Goal: Task Accomplishment & Management: Manage account settings

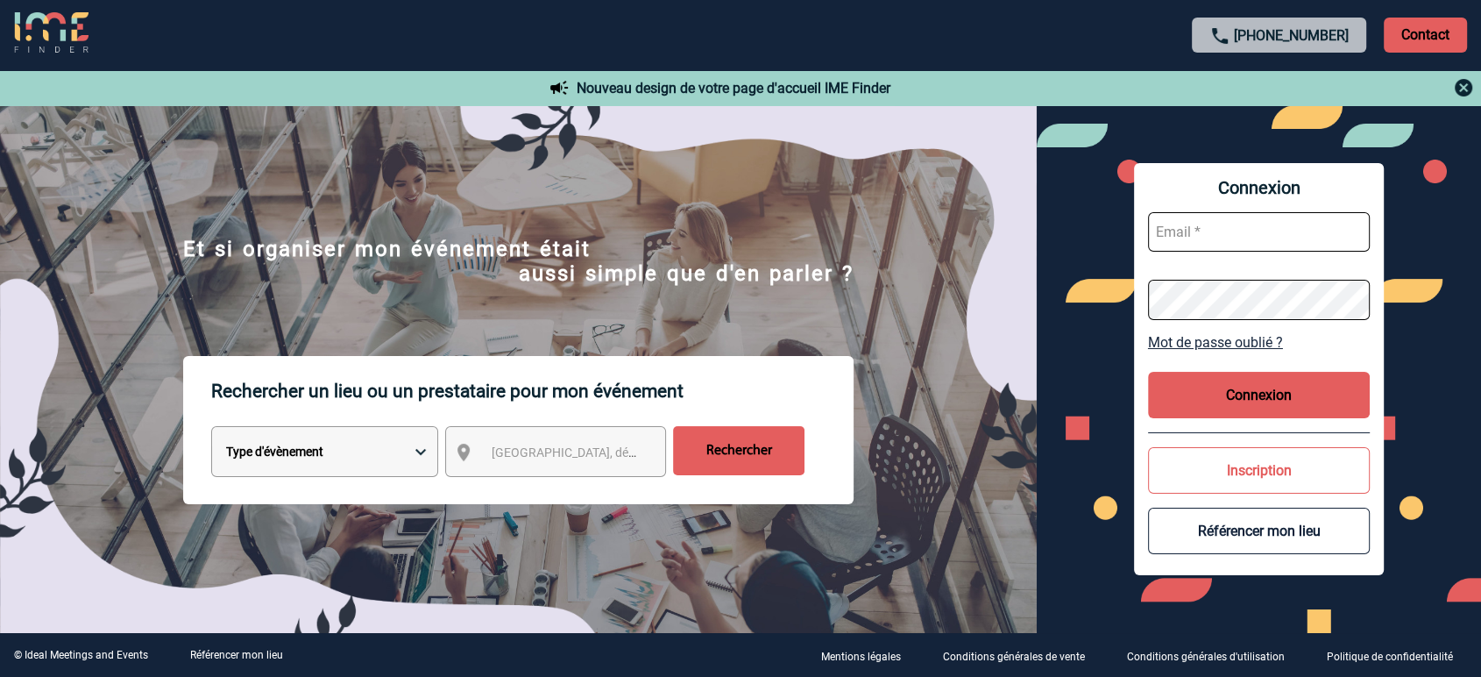
type input "jbonnaudet@ime-groupe.com"
drag, startPoint x: 1257, startPoint y: 395, endPoint x: 1452, endPoint y: 351, distance: 200.3
click at [1257, 395] on button "Connexion" at bounding box center [1259, 395] width 223 height 46
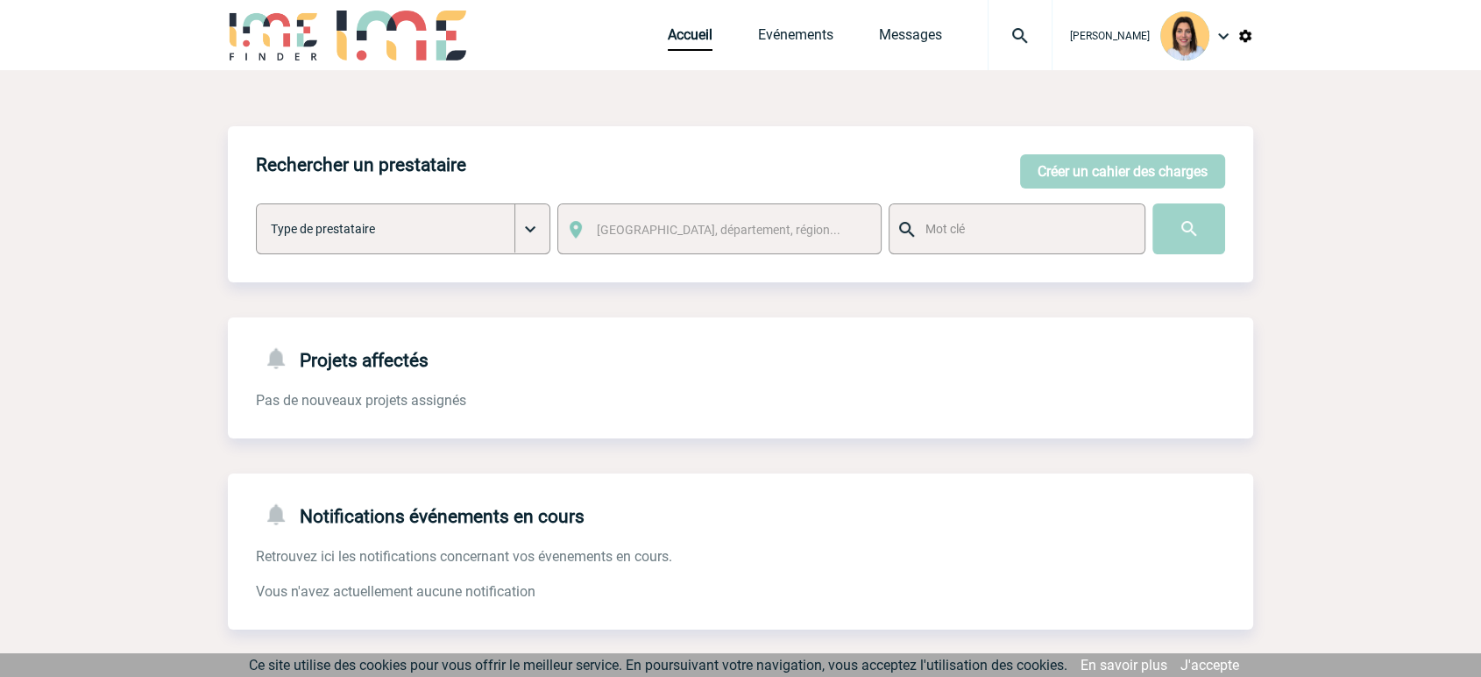
click at [1229, 33] on img at bounding box center [1223, 35] width 21 height 21
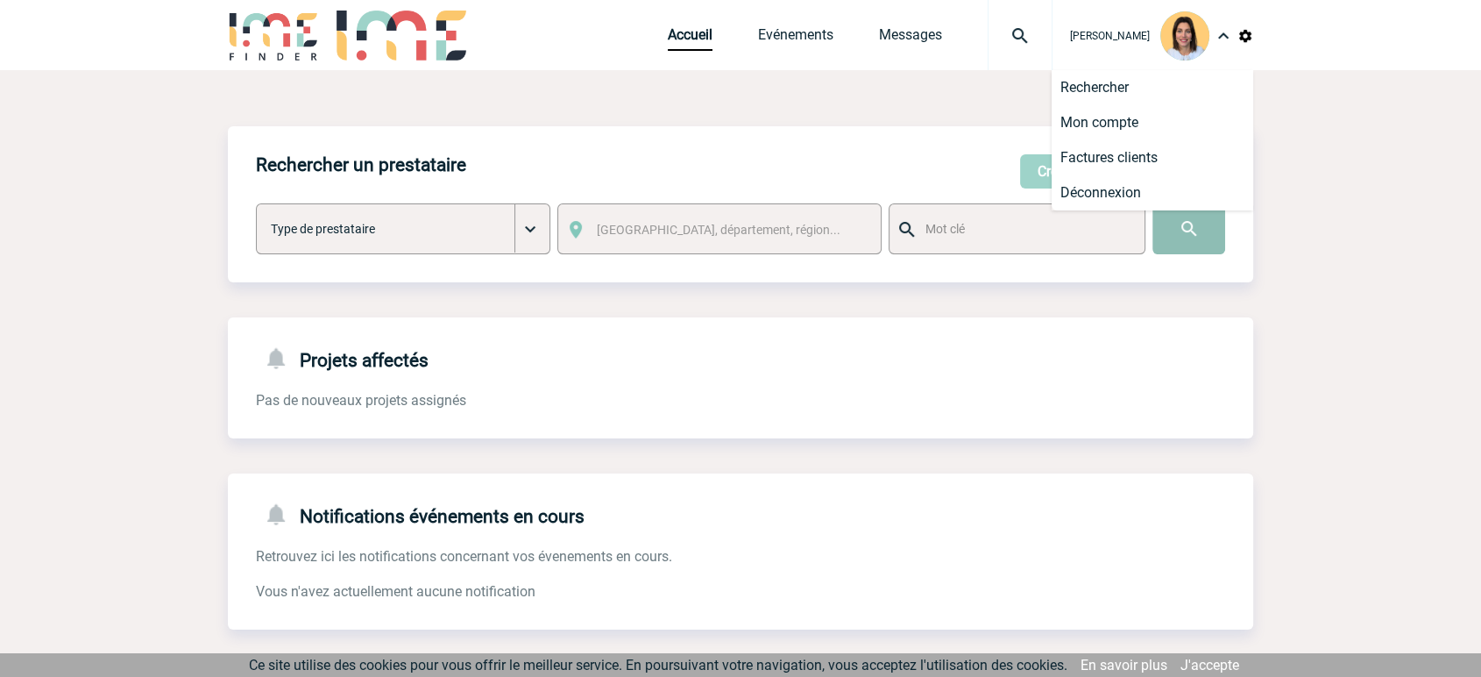
click at [1174, 212] on input "image" at bounding box center [1189, 228] width 73 height 51
click at [1161, 192] on li "Déconnexion" at bounding box center [1153, 192] width 202 height 35
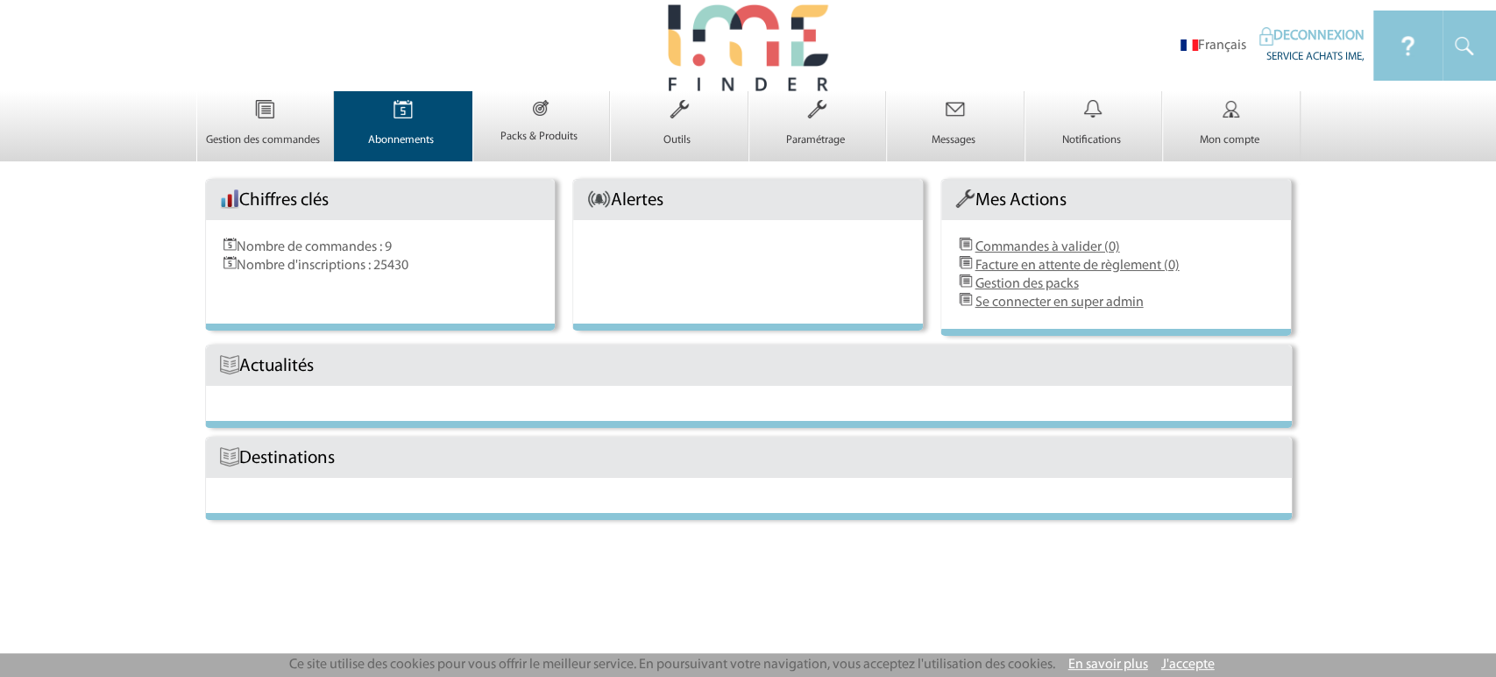
click at [404, 129] on link "Abonnements 0" at bounding box center [403, 132] width 137 height 30
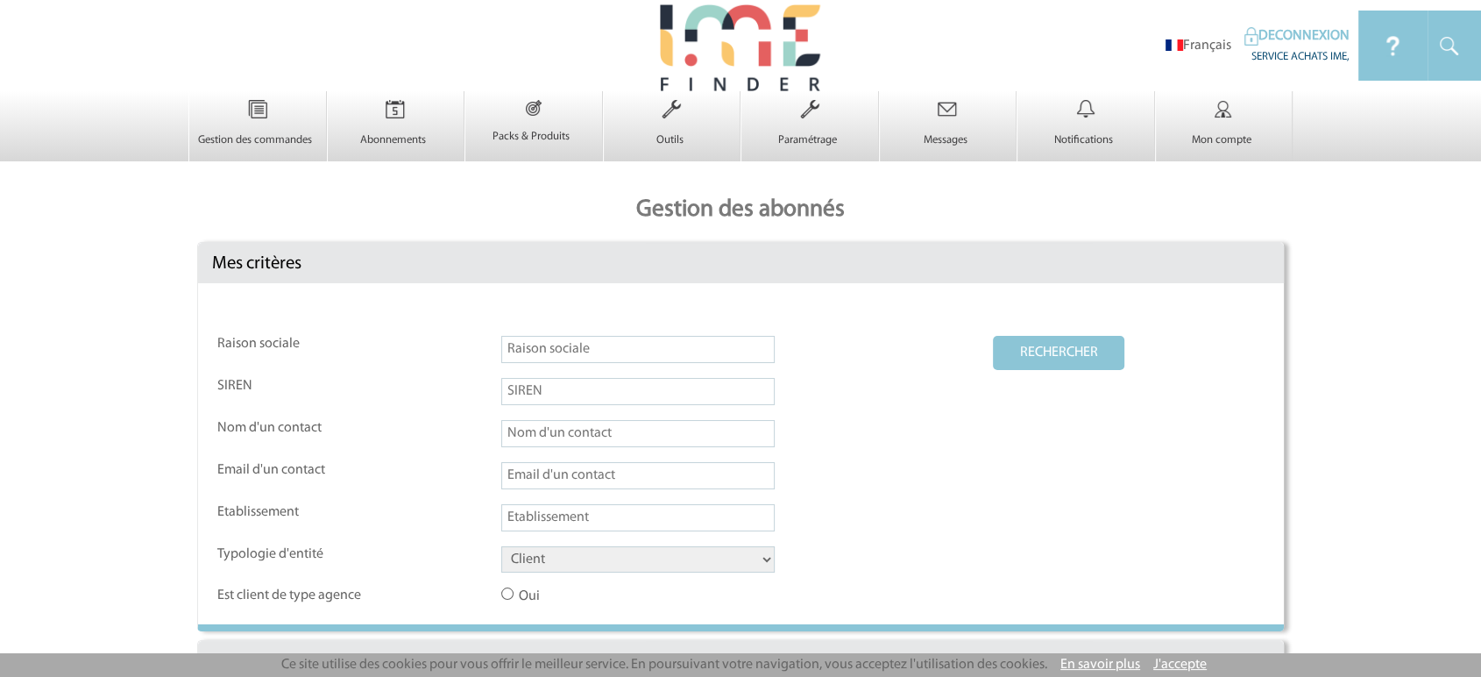
click at [651, 348] on input "text" at bounding box center [637, 349] width 273 height 27
paste input "nwallach@winsign.fr"
click at [557, 347] on input "nwallach@winsign.fr" at bounding box center [637, 349] width 273 height 27
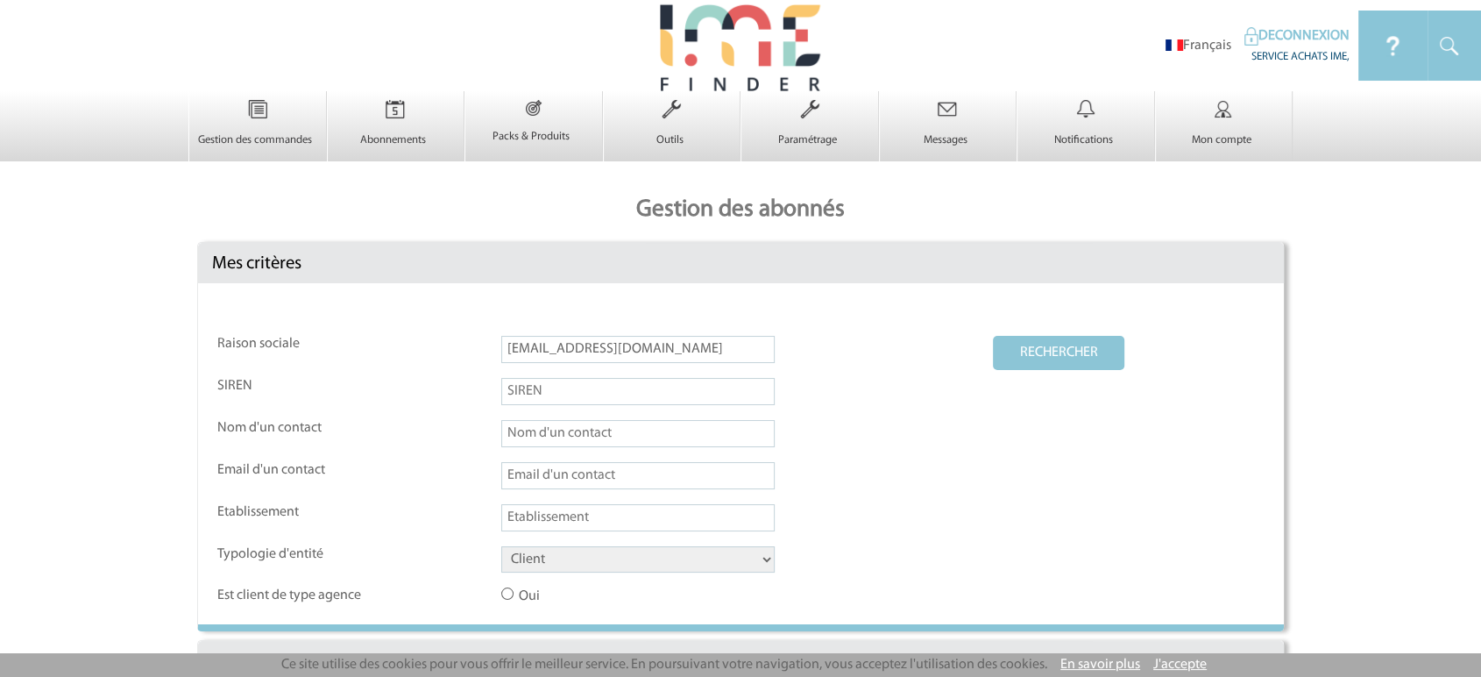
paste input "maison PONT L'EVEQUE"
type input "maison PONT L'EVEQUE"
click at [535, 559] on select "Client Fournisseur Agence Promoteur Genius Backoffice" at bounding box center [637, 559] width 273 height 26
select select "FOURNISSEUR"
click at [501, 548] on select "Client Fournisseur Agence Promoteur Genius Backoffice" at bounding box center [637, 559] width 273 height 26
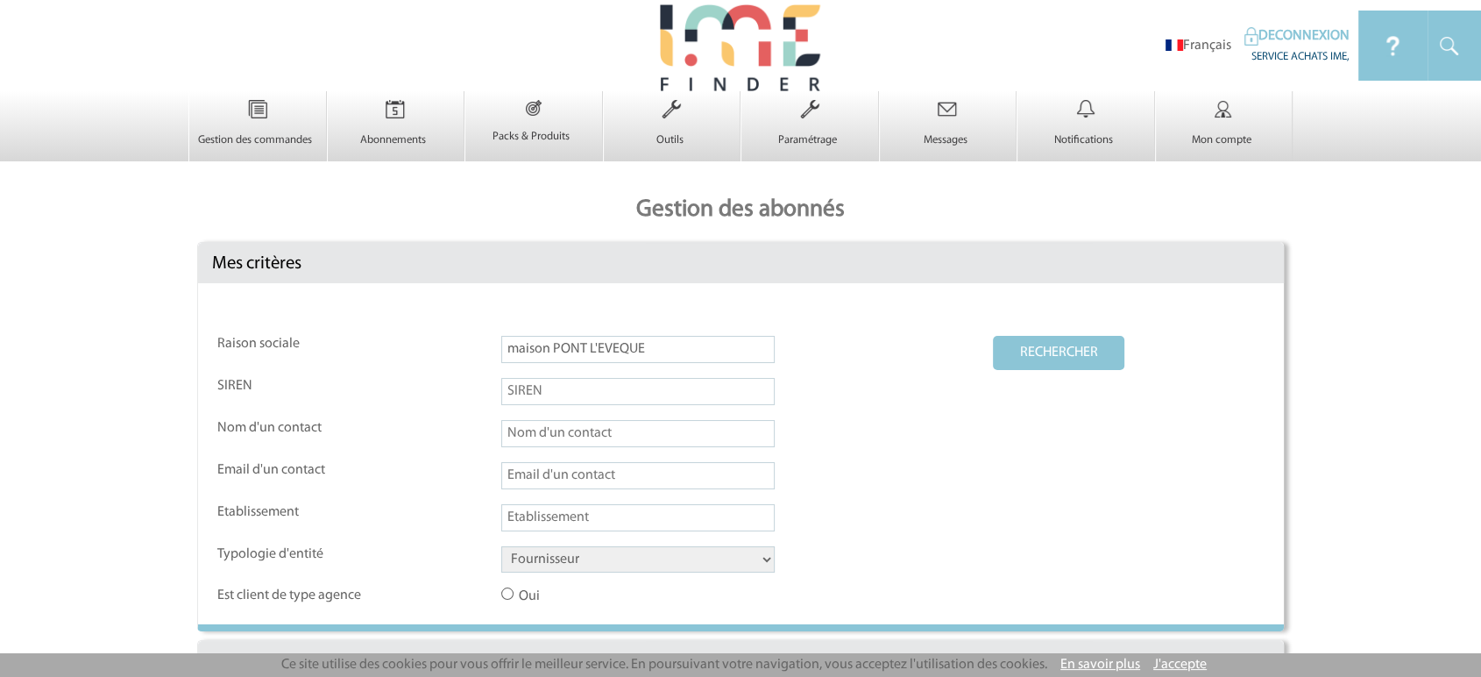
click at [1013, 343] on button "RECHERCHER" at bounding box center [1058, 353] width 131 height 34
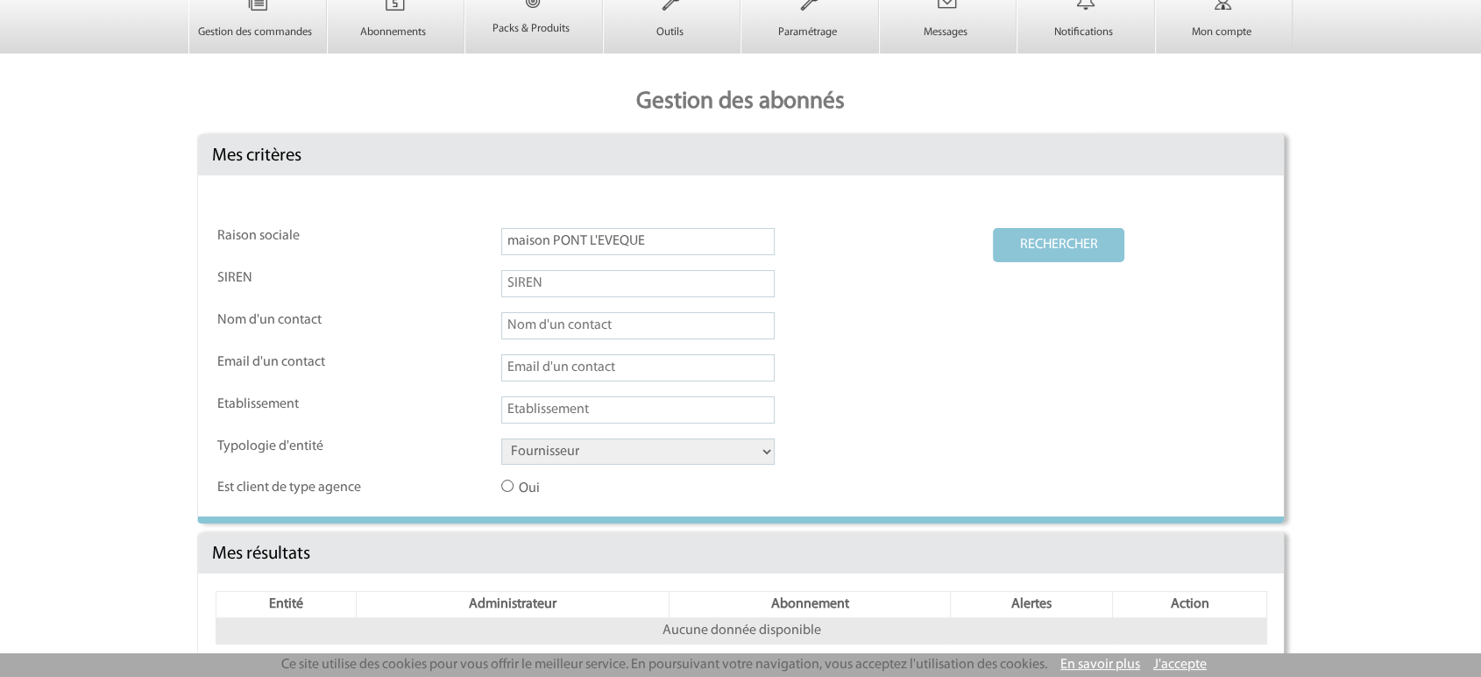
scroll to position [167, 0]
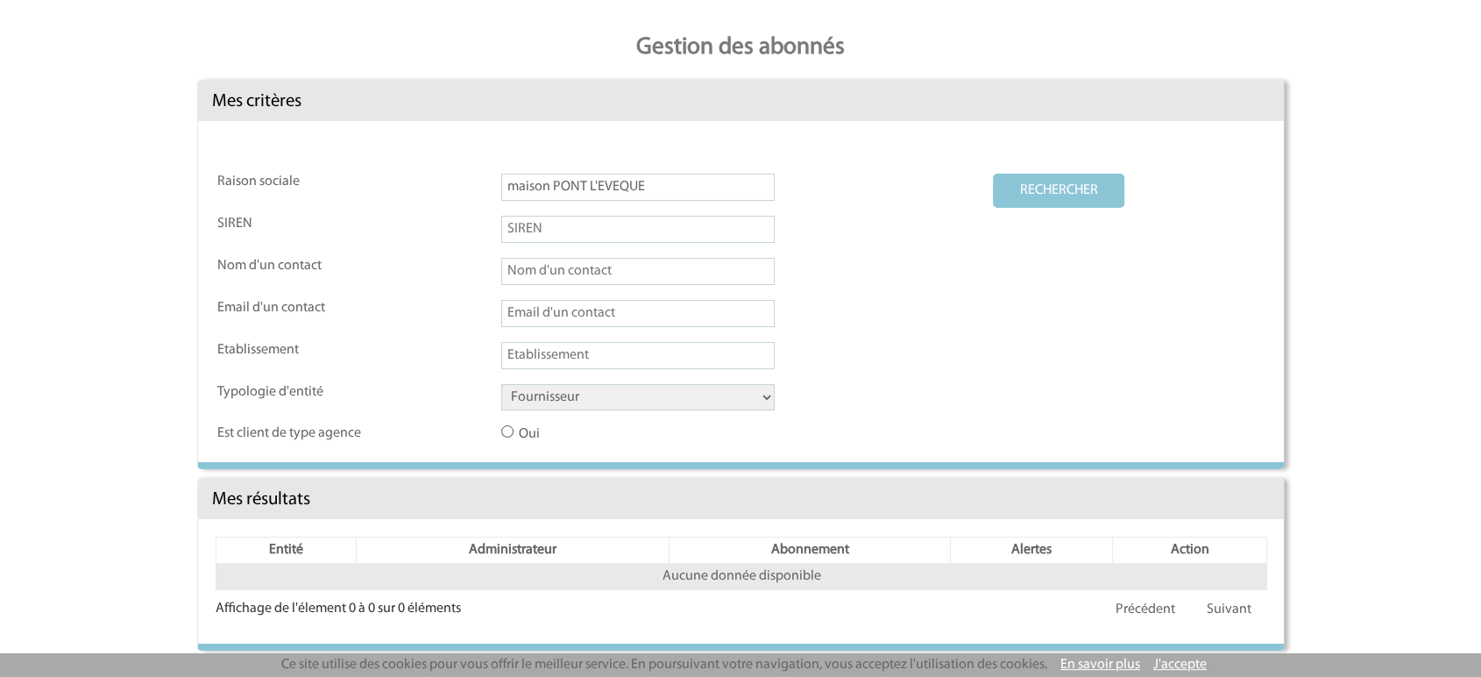
click at [592, 202] on td "maison PONT L'EVEQUE" at bounding box center [746, 194] width 490 height 40
click at [590, 183] on input "maison PONT L'EVEQUE" at bounding box center [637, 187] width 273 height 27
paste input "Maison pont l'Eveque"
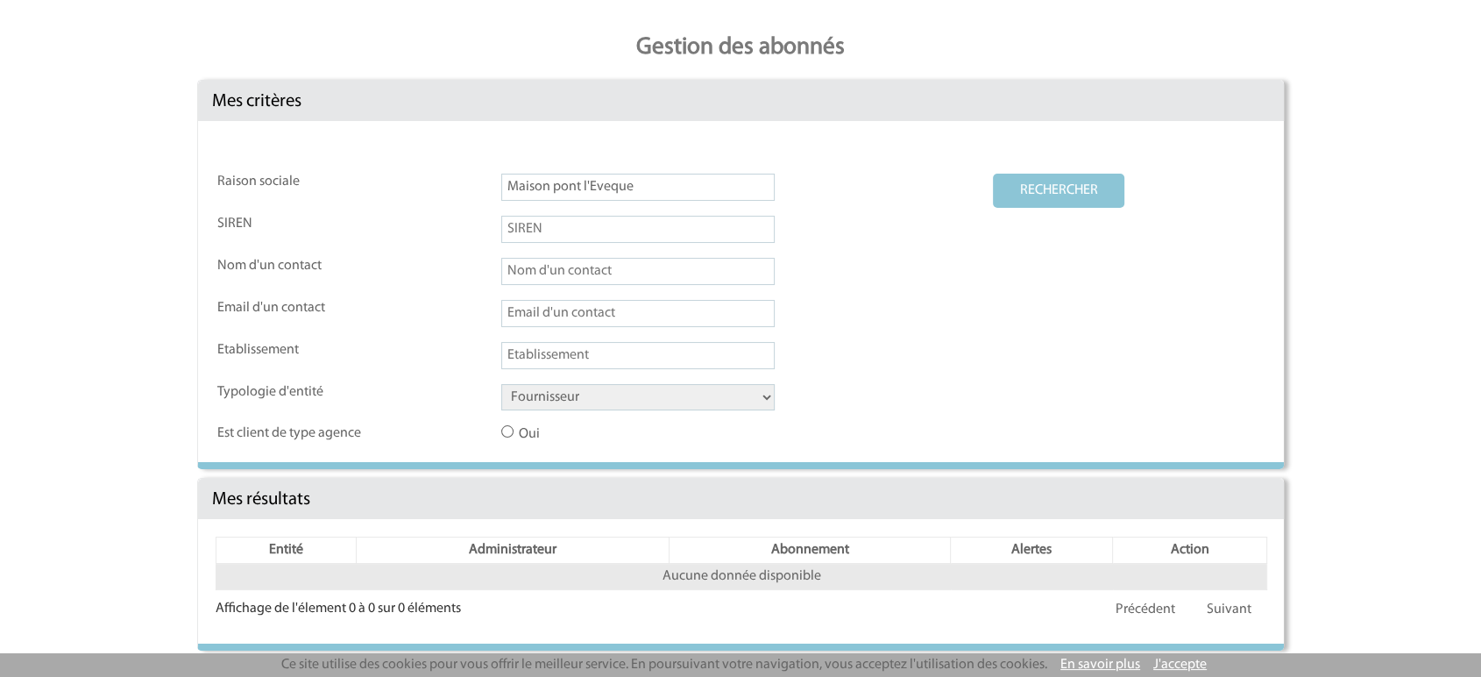
click at [1021, 184] on button "RECHERCHER" at bounding box center [1058, 191] width 131 height 34
click at [603, 174] on input "Maison pont l'Eveque" at bounding box center [637, 187] width 273 height 27
click at [591, 181] on input "Maison pont l'Eveque" at bounding box center [637, 187] width 273 height 27
click at [596, 175] on input "Maison pont l'Eveque" at bounding box center [637, 187] width 273 height 27
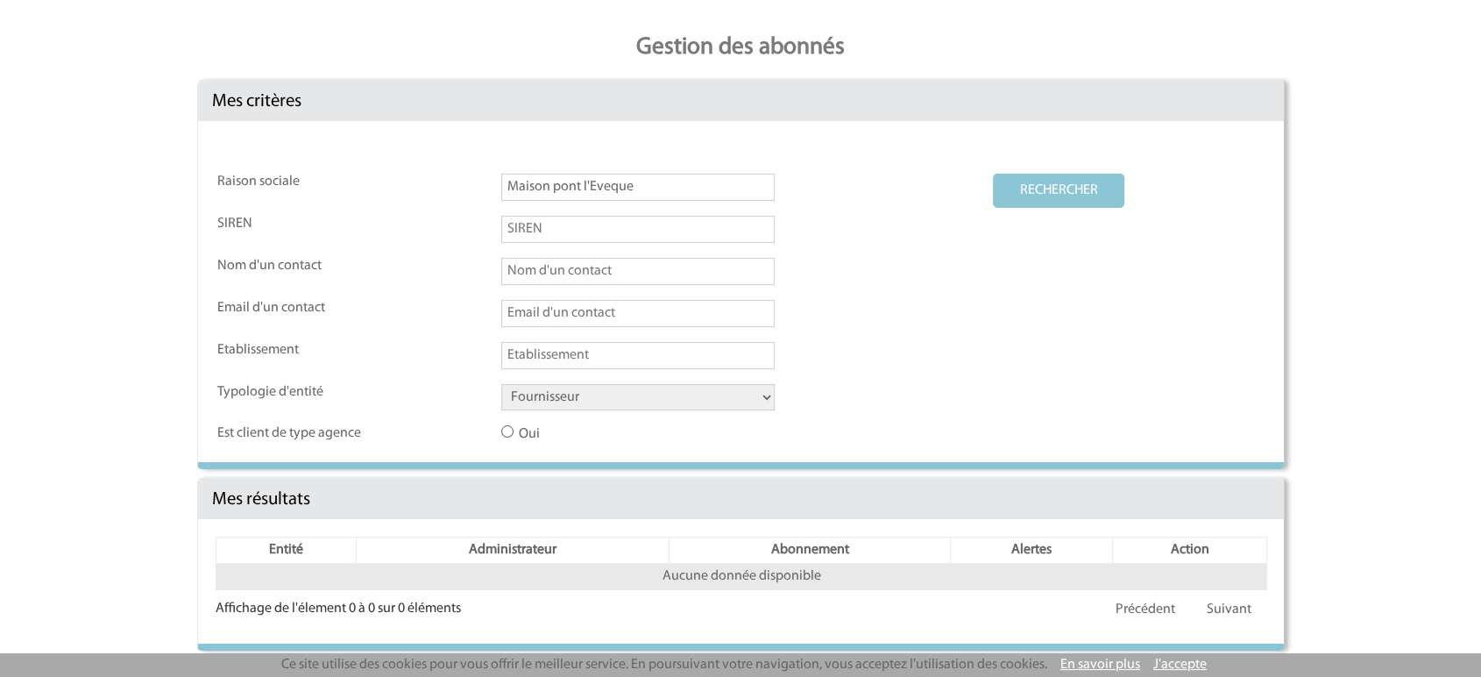
click at [596, 175] on input "Maison pont l'Eveque" at bounding box center [637, 187] width 273 height 27
click at [1023, 178] on button "RECHERCHER" at bounding box center [1058, 191] width 131 height 34
click at [1026, 182] on button "RECHERCHER" at bounding box center [1058, 191] width 131 height 34
click at [631, 181] on input "Maison pont l'Eveque" at bounding box center [637, 187] width 273 height 27
type input "Maison pont l'Evequ"
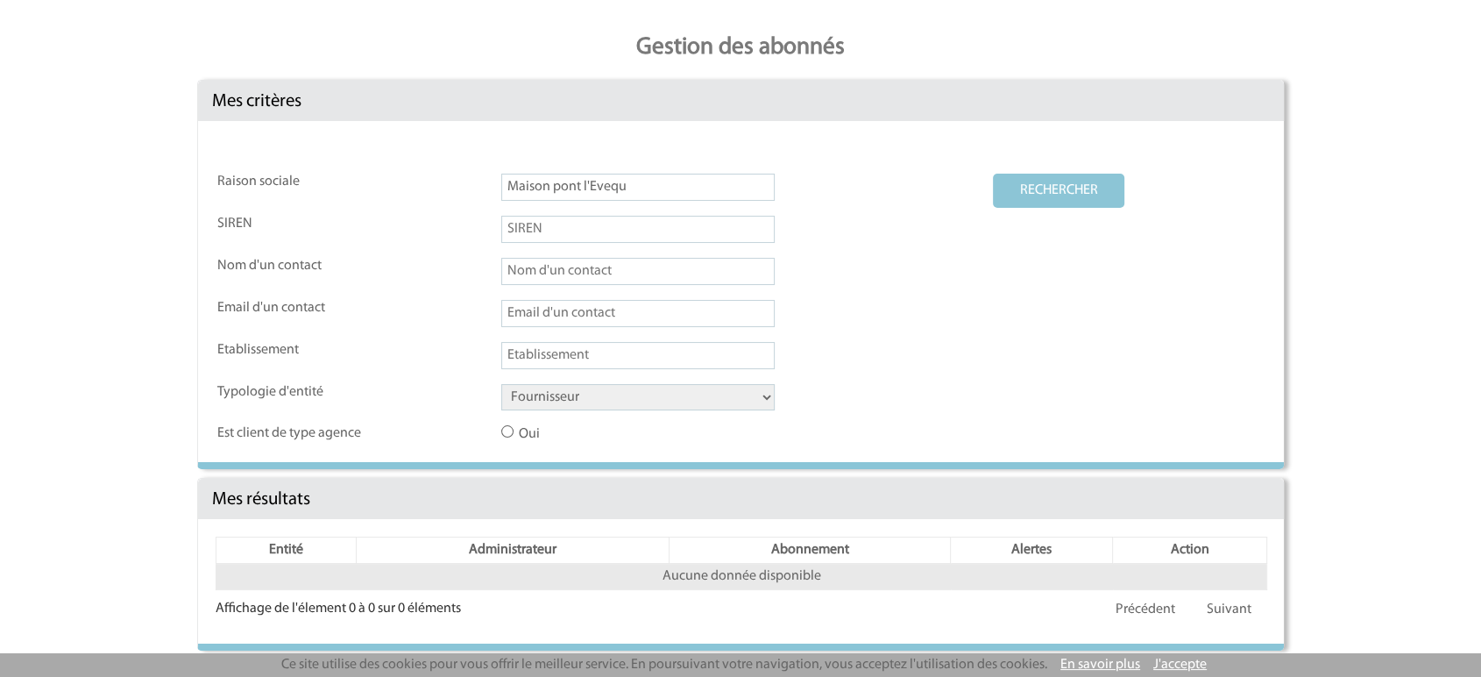
click at [993, 174] on button "RECHERCHER" at bounding box center [1058, 191] width 131 height 34
click at [553, 399] on select "Client Fournisseur Agence Promoteur Genius Backoffice" at bounding box center [637, 397] width 273 height 26
click at [501, 384] on select "Client Fournisseur Agence Promoteur Genius Backoffice" at bounding box center [637, 397] width 273 height 26
click at [1029, 195] on button "RECHERCHER" at bounding box center [1058, 191] width 131 height 34
click at [542, 396] on select "Client Fournisseur Agence Promoteur Genius Backoffice" at bounding box center [637, 397] width 273 height 26
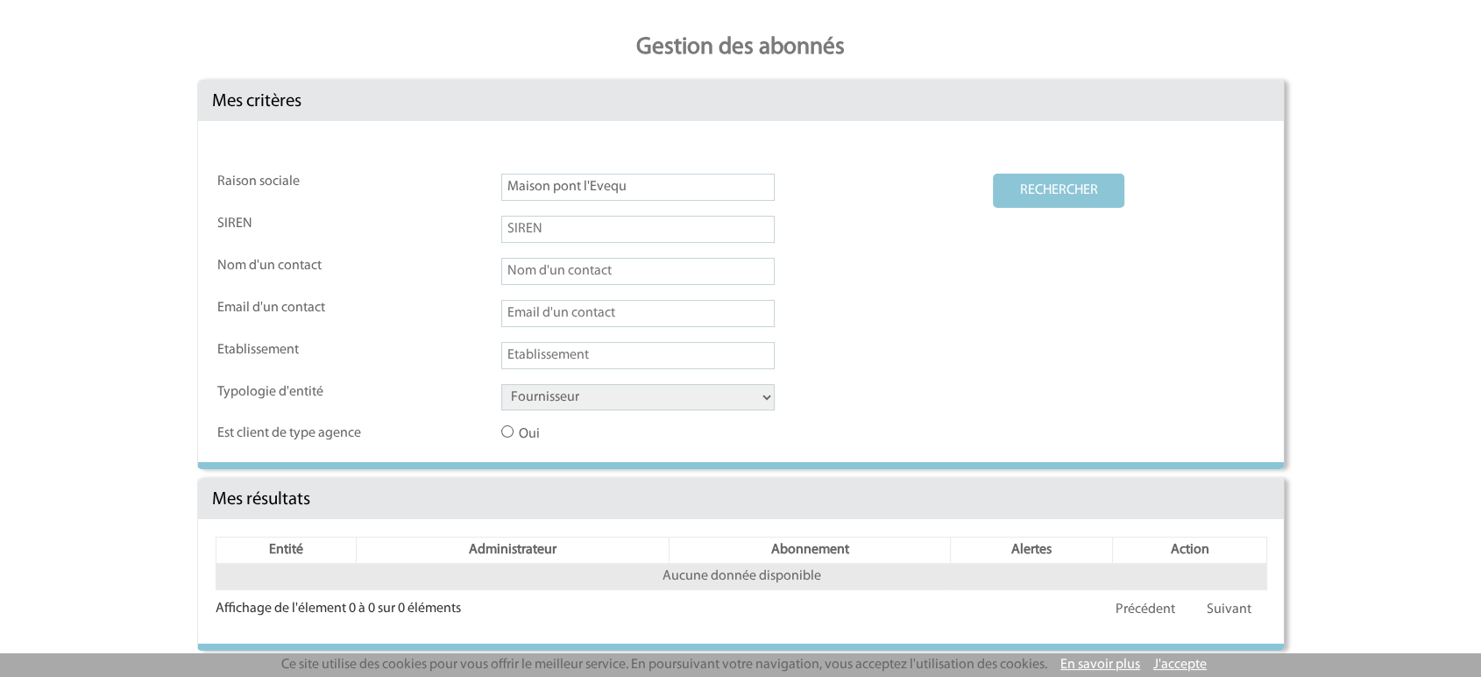
select select "AGENCE"
click at [501, 384] on select "Client Fournisseur Agence Promoteur Genius Backoffice" at bounding box center [637, 397] width 273 height 26
drag, startPoint x: 542, startPoint y: 354, endPoint x: 536, endPoint y: 331, distance: 23.4
click at [541, 354] on input "text" at bounding box center [637, 355] width 273 height 27
click at [531, 316] on input "text" at bounding box center [637, 313] width 273 height 27
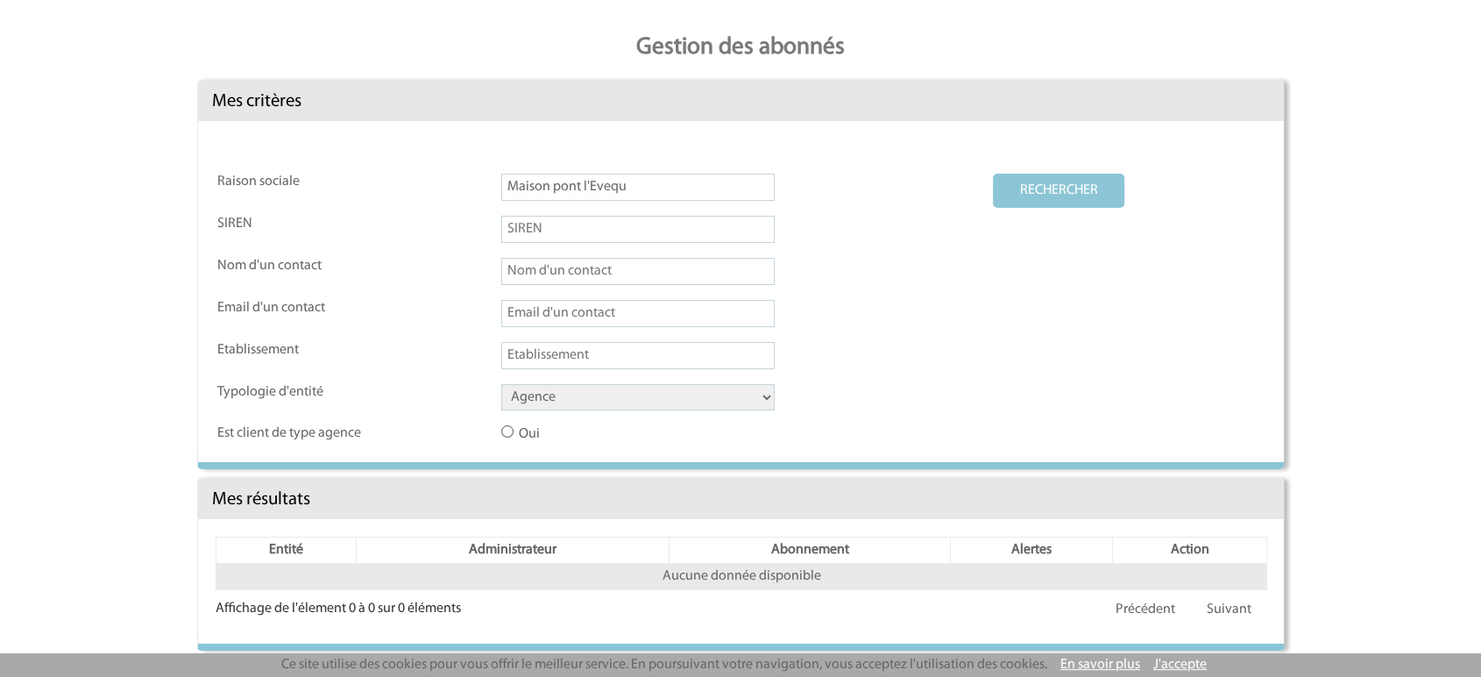
paste input "nwallach@winsign.fr"
type input "nwallach@winsign.fr"
drag, startPoint x: 565, startPoint y: 393, endPoint x: 567, endPoint y: 407, distance: 14.1
click at [565, 394] on select "Client Fournisseur Agence Promoteur Genius Backoffice" at bounding box center [637, 397] width 273 height 26
select select "FOURNISSEUR"
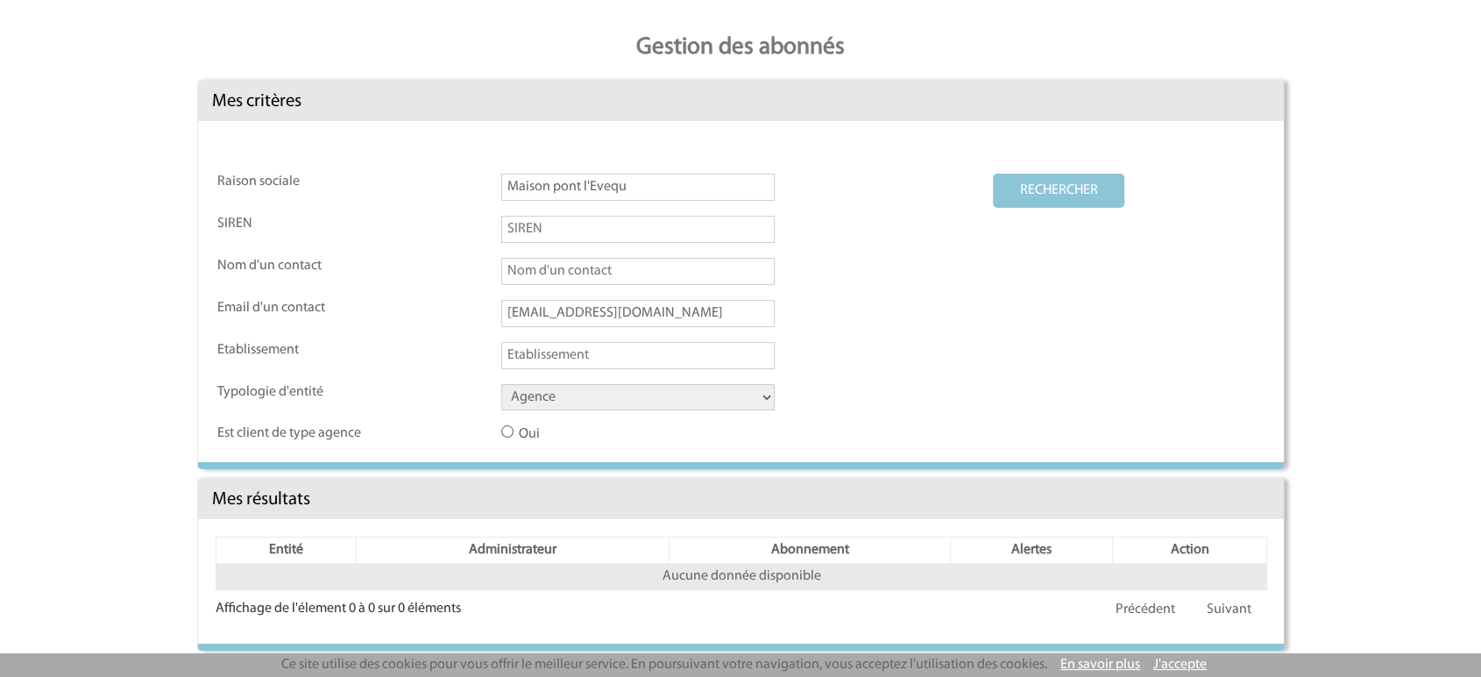
click at [501, 384] on select "Client Fournisseur Agence Promoteur Genius Backoffice" at bounding box center [637, 397] width 273 height 26
click at [1021, 174] on button "RECHERCHER" at bounding box center [1058, 191] width 131 height 34
click at [1024, 182] on button "RECHERCHER" at bounding box center [1058, 191] width 131 height 34
click at [569, 188] on input "Maison pont l'Evequ" at bounding box center [637, 187] width 273 height 27
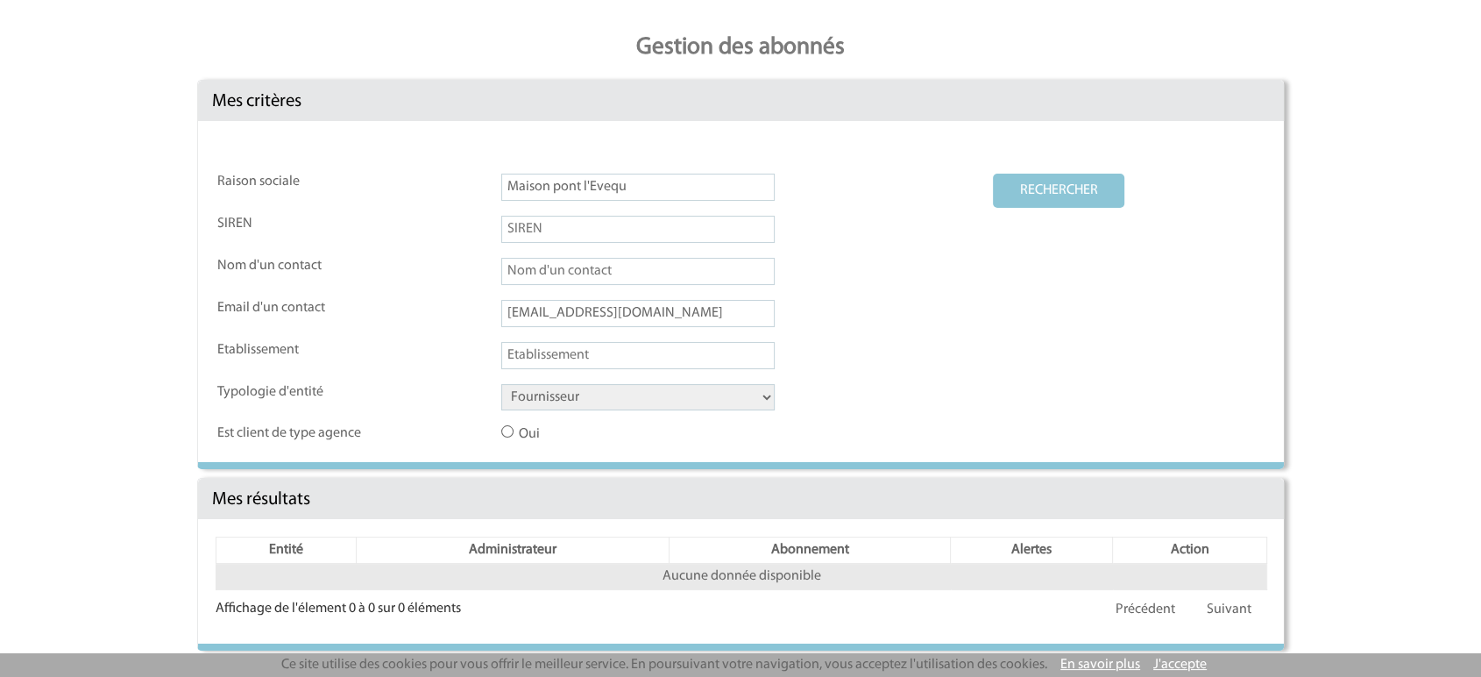
click at [569, 188] on input "Maison pont l'Evequ" at bounding box center [637, 187] width 273 height 27
click at [586, 356] on input "text" at bounding box center [637, 355] width 273 height 27
paste input "Maison pont l'Evequ"
type input "Maison pont l'Evequ"
click at [1051, 185] on button "RECHERCHER" at bounding box center [1058, 191] width 131 height 34
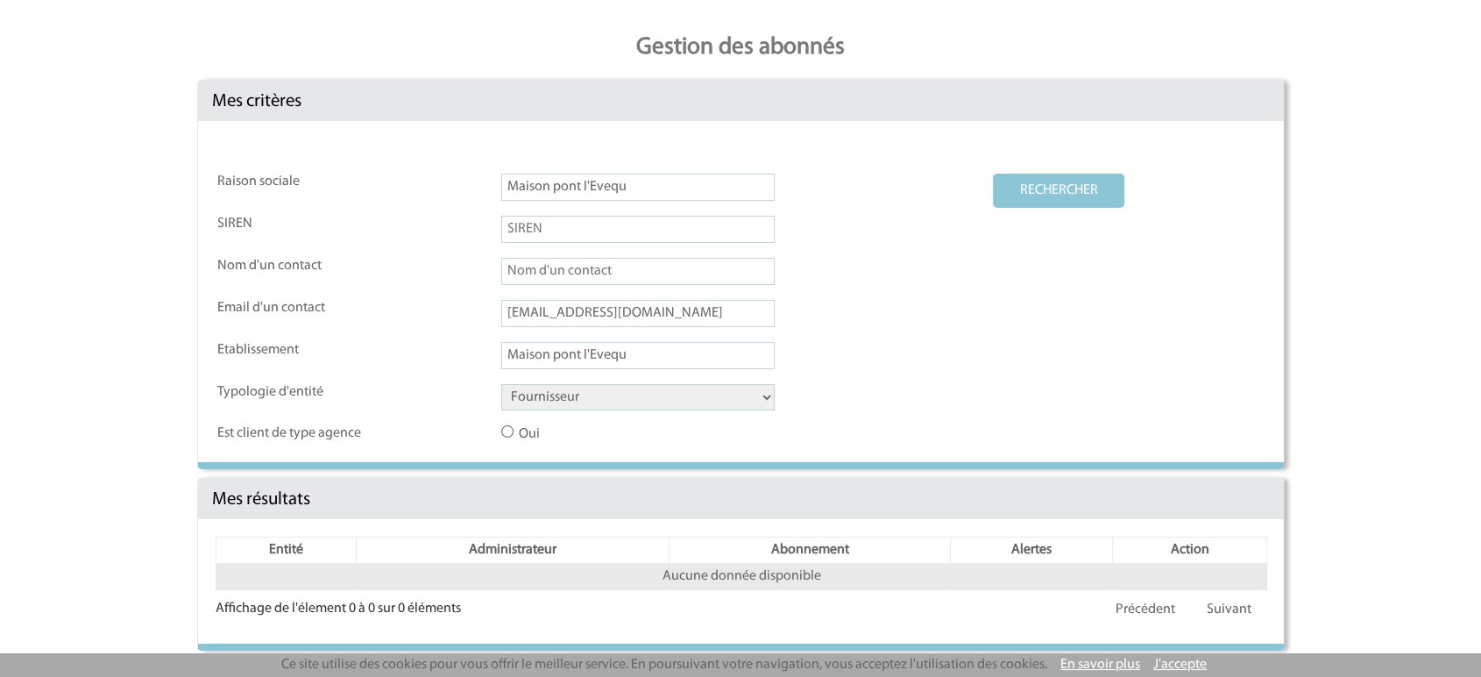
click at [623, 187] on input "Maison pont l'Evequ" at bounding box center [637, 187] width 273 height 27
click at [993, 174] on button "RECHERCHER" at bounding box center [1058, 191] width 131 height 34
click at [1076, 206] on td "RECHERCHER" at bounding box center [1129, 194] width 272 height 40
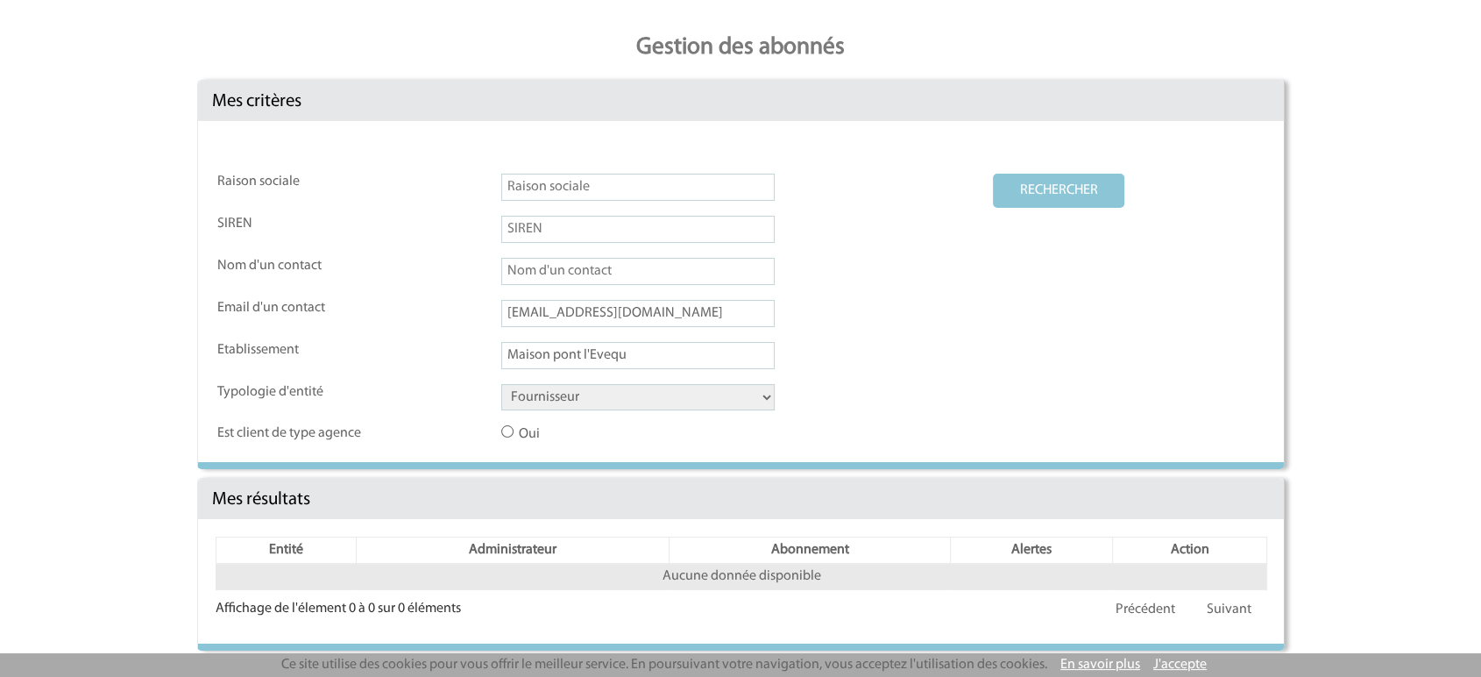
click at [1076, 202] on button "RECHERCHER" at bounding box center [1058, 191] width 131 height 34
